Goal: Task Accomplishment & Management: Complete application form

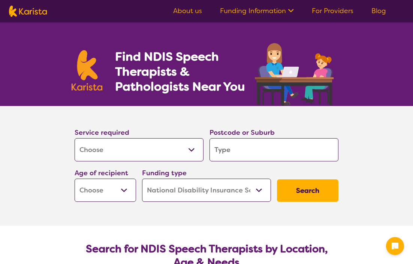
select select "[MEDICAL_DATA]"
select select "NDIS"
select select "[MEDICAL_DATA]"
select select "NDIS"
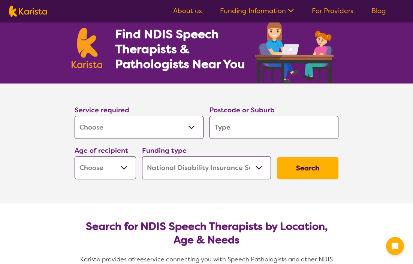
scroll to position [51, 0]
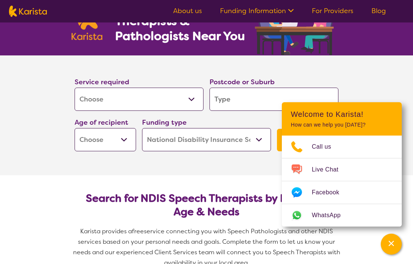
click at [230, 97] on input "search" at bounding box center [273, 99] width 129 height 23
type input "3"
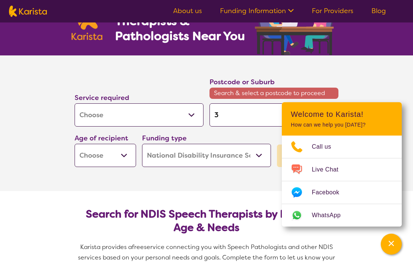
type input "38"
type input "381"
type input "3810"
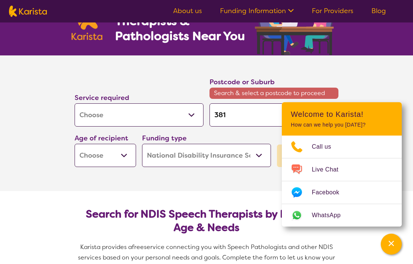
type input "3810"
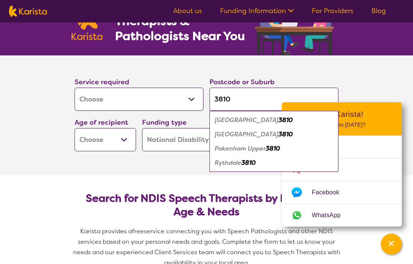
type input "3810"
click at [180, 169] on section "Service required Allied Health Assistant Assessment ([MEDICAL_DATA] or [MEDICAL…" at bounding box center [207, 115] width 300 height 120
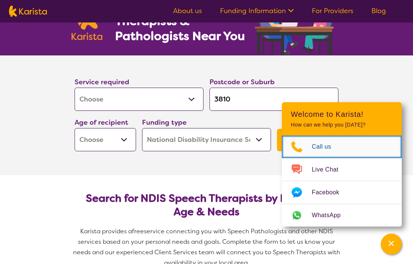
click at [334, 146] on span "Call us" at bounding box center [326, 146] width 28 height 11
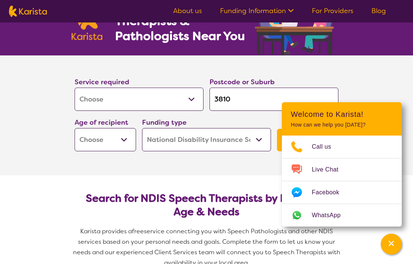
click at [123, 139] on select "Early Childhood - 0 to 9 Child - 10 to 11 Adolescent - 12 to 17 Adult - 18 to 6…" at bounding box center [105, 139] width 61 height 23
select select "EC"
click at [391, 243] on icon "Channel Menu" at bounding box center [391, 243] width 5 height 5
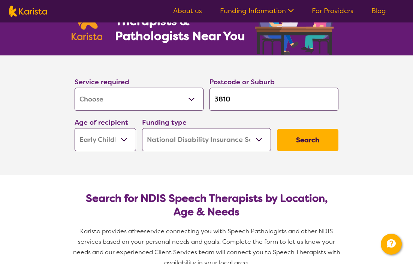
click at [311, 142] on button "Search" at bounding box center [307, 140] width 61 height 22
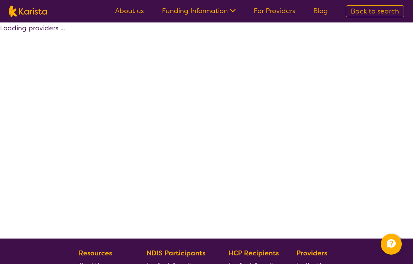
select select "by_score"
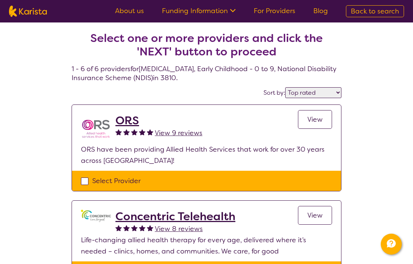
select select "[MEDICAL_DATA]"
select select "EC"
select select "NDIS"
select select "[MEDICAL_DATA]"
select select "EC"
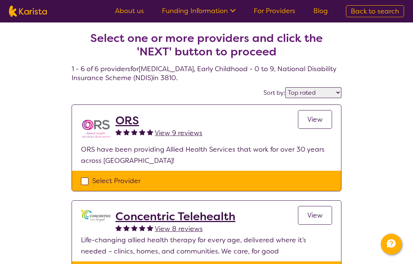
select select "NDIS"
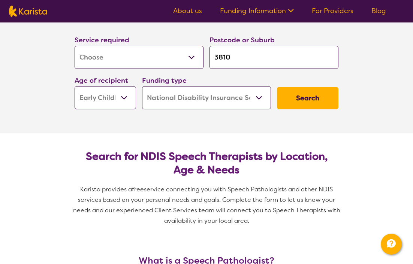
scroll to position [103, 0]
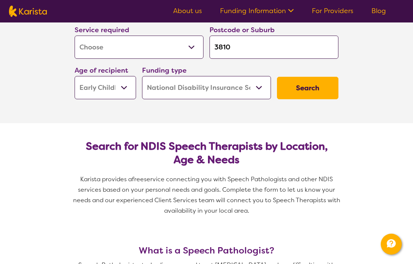
click at [290, 86] on button "Search" at bounding box center [307, 88] width 61 height 22
select select "by_score"
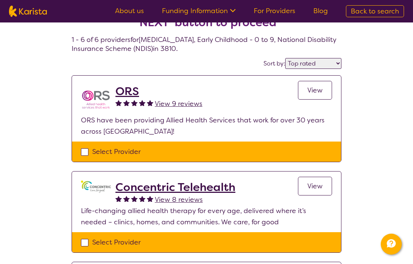
scroll to position [48, 0]
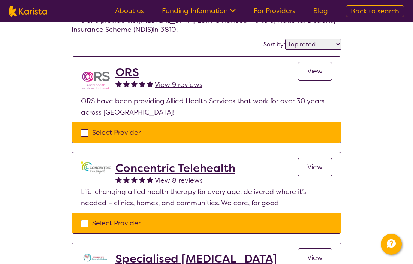
click at [318, 69] on span "View" at bounding box center [314, 71] width 15 height 9
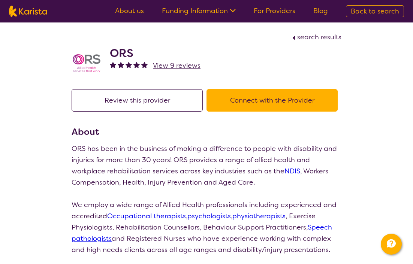
click at [156, 98] on button "Review this provider" at bounding box center [137, 100] width 131 height 22
click at [261, 97] on button "Connect with the Provider" at bounding box center [271, 100] width 131 height 22
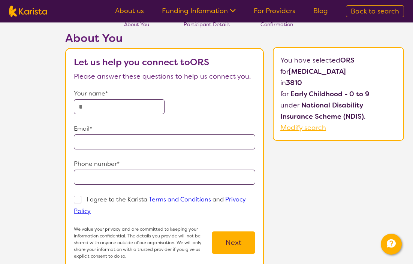
scroll to position [4, 0]
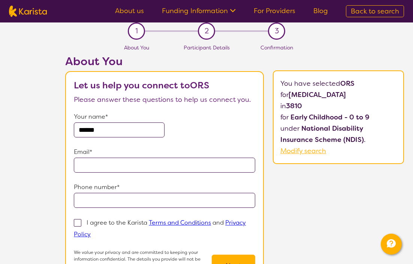
type input "******"
type input "**********"
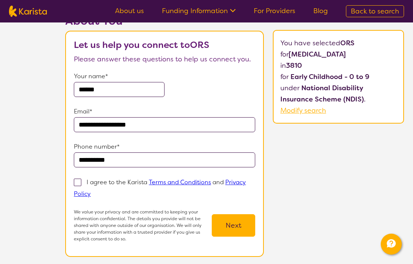
scroll to position [61, 0]
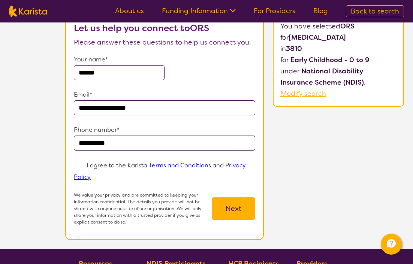
type input "**********"
click at [77, 166] on span at bounding box center [77, 165] width 7 height 7
click at [91, 174] on input "I agree to the Karista Terms and Conditions and Privacy Policy" at bounding box center [93, 176] width 5 height 5
checkbox input "true"
click at [243, 208] on button "Next" at bounding box center [233, 208] width 43 height 22
